Goal: Information Seeking & Learning: Learn about a topic

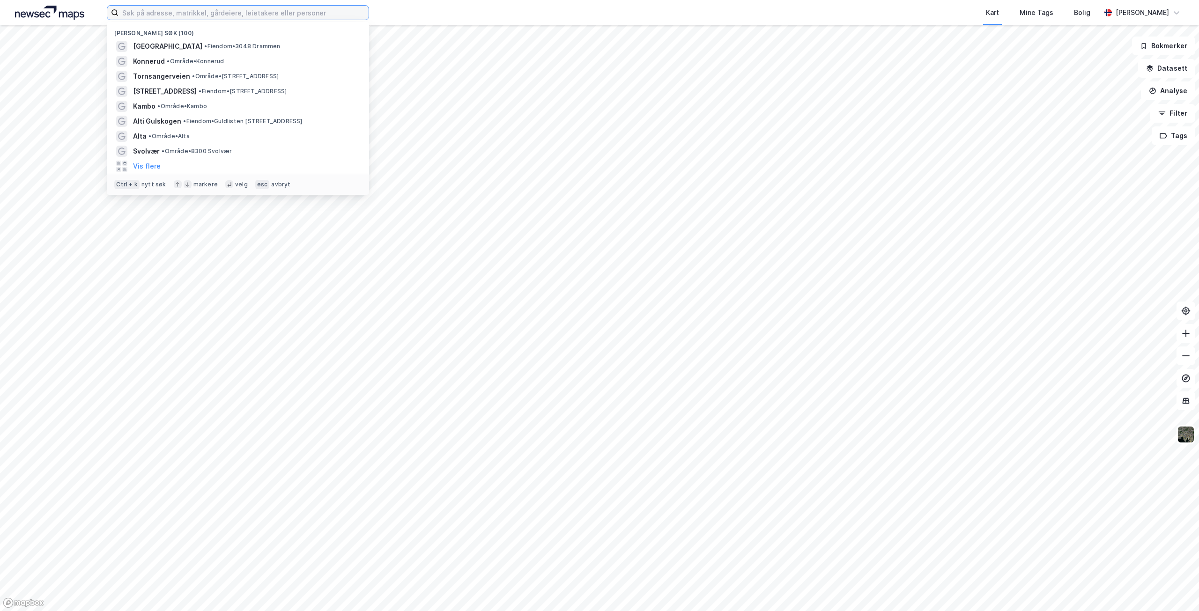
click at [263, 9] on input at bounding box center [244, 13] width 250 height 14
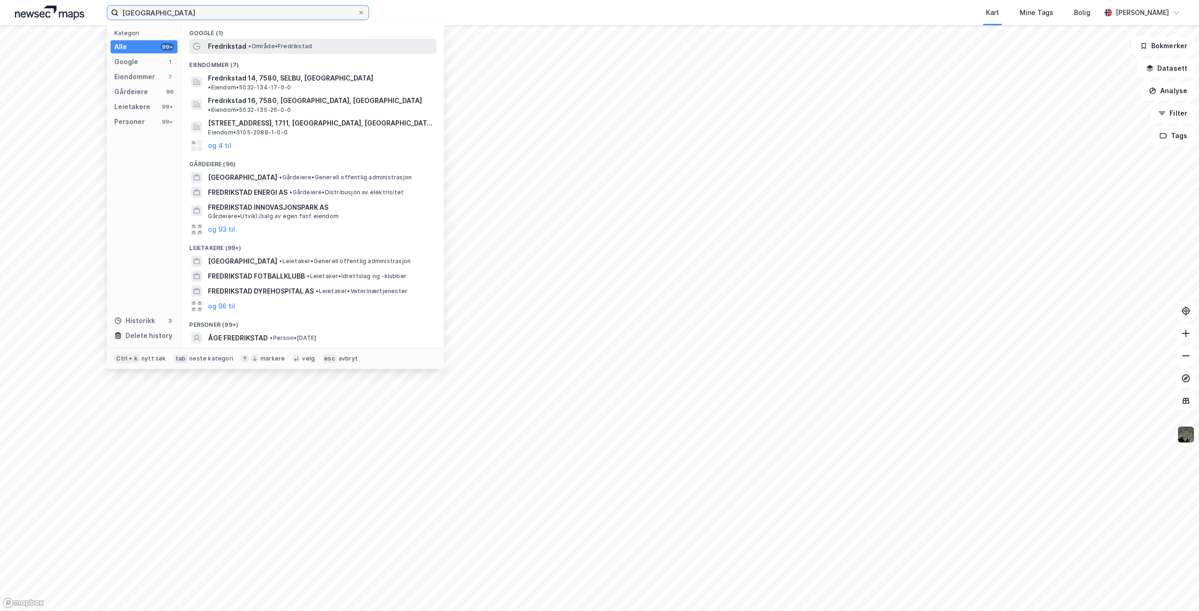
type input "[GEOGRAPHIC_DATA]"
click at [221, 46] on span "Fredrikstad" at bounding box center [227, 46] width 38 height 11
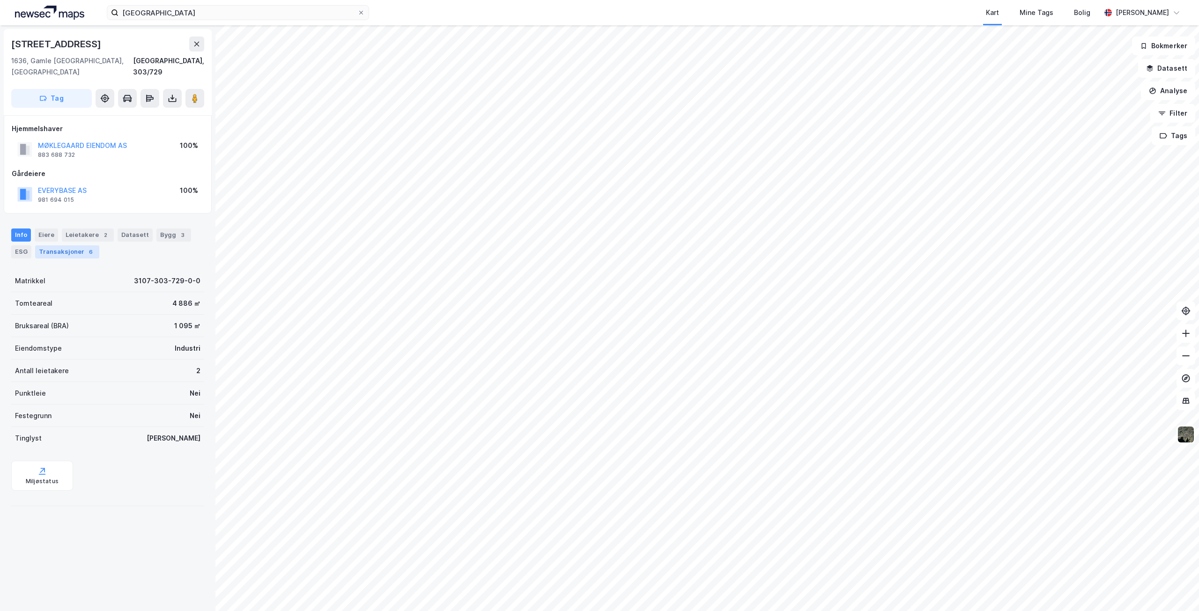
click at [45, 245] on div "Transaksjoner 6" at bounding box center [67, 251] width 64 height 13
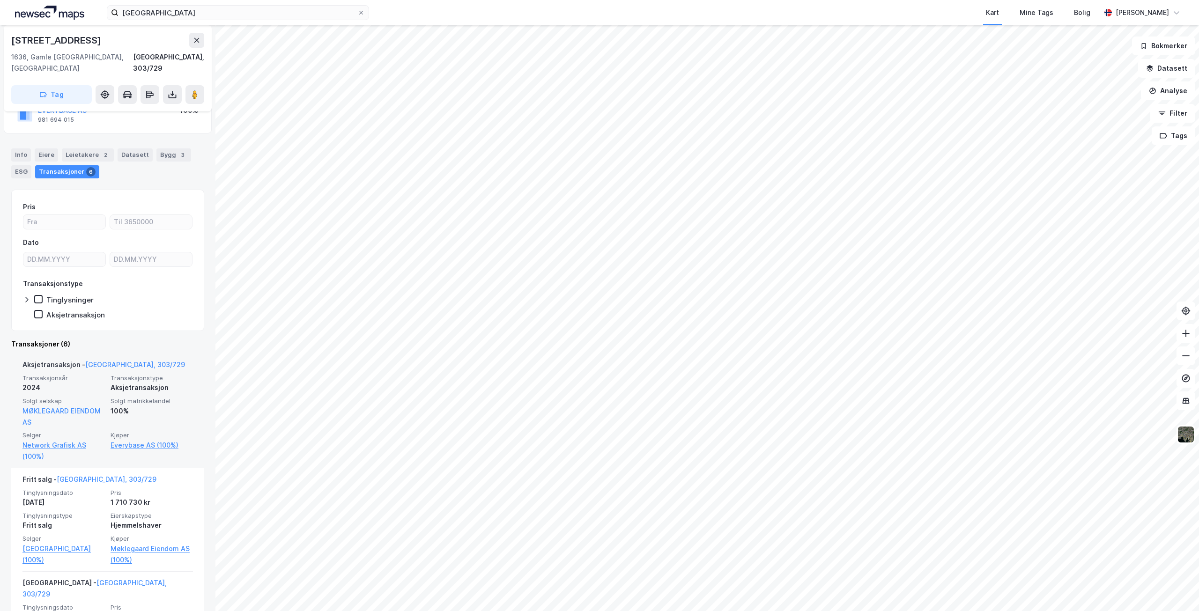
scroll to position [82, 0]
